Goal: Task Accomplishment & Management: Manage account settings

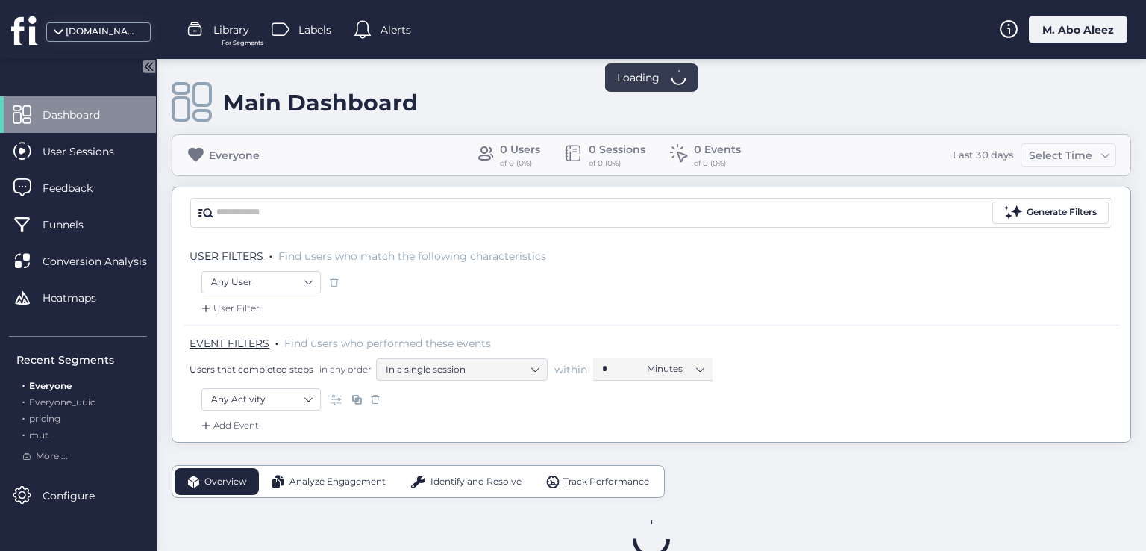
click at [1066, 43] on div "fullsession.io Library For Segments Labels Alerts M. Abo Aleez" at bounding box center [573, 29] width 1146 height 59
click at [1045, 31] on div "M. Abo Aleez" at bounding box center [1078, 29] width 98 height 26
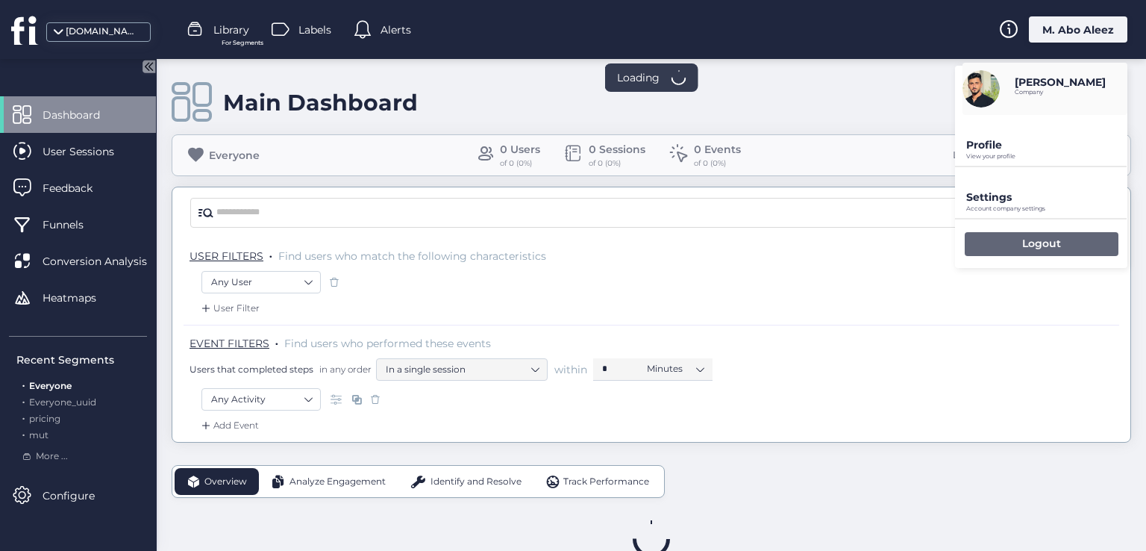
click at [1036, 245] on p "Logout" at bounding box center [1041, 243] width 39 height 13
